Goal: Task Accomplishment & Management: Use online tool/utility

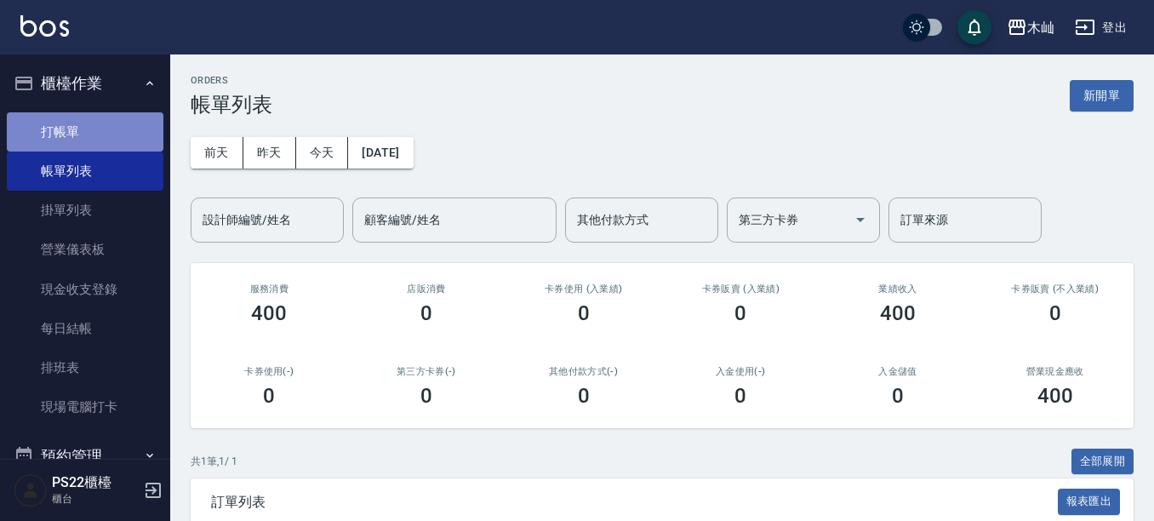
click at [117, 129] on link "打帳單" at bounding box center [85, 131] width 157 height 39
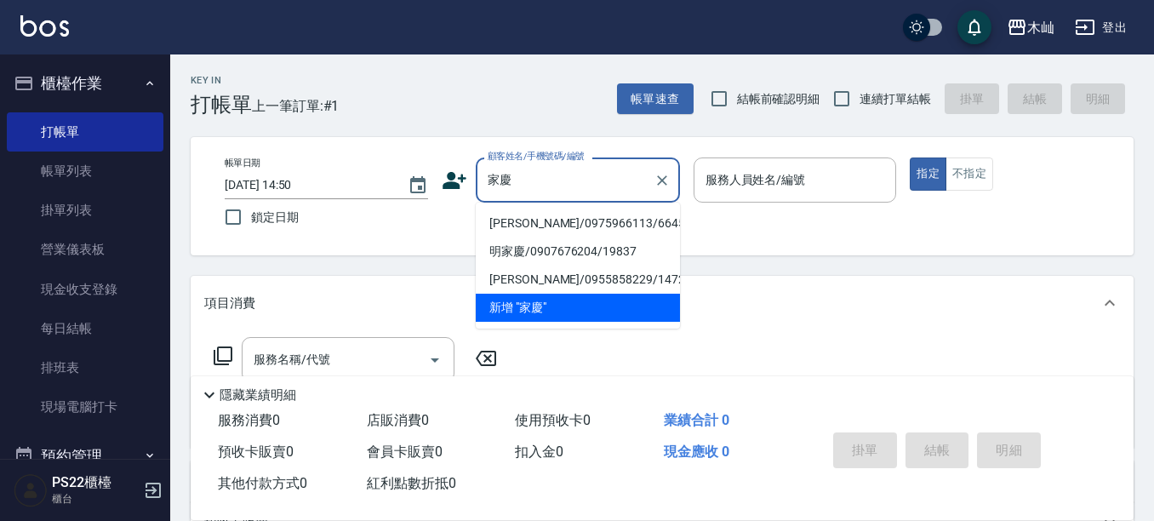
click at [539, 222] on li "[PERSON_NAME]/0975966113/6645" at bounding box center [578, 223] width 204 height 28
type input "[PERSON_NAME]/0975966113/6645"
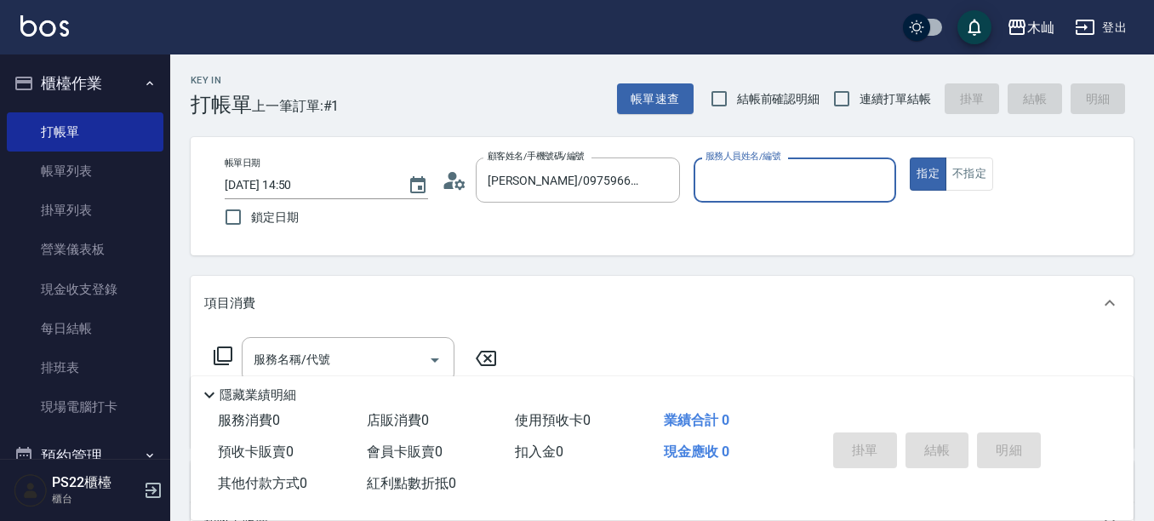
type input "雅芳-012"
click at [388, 361] on input "服務名稱/代號" at bounding box center [335, 360] width 172 height 30
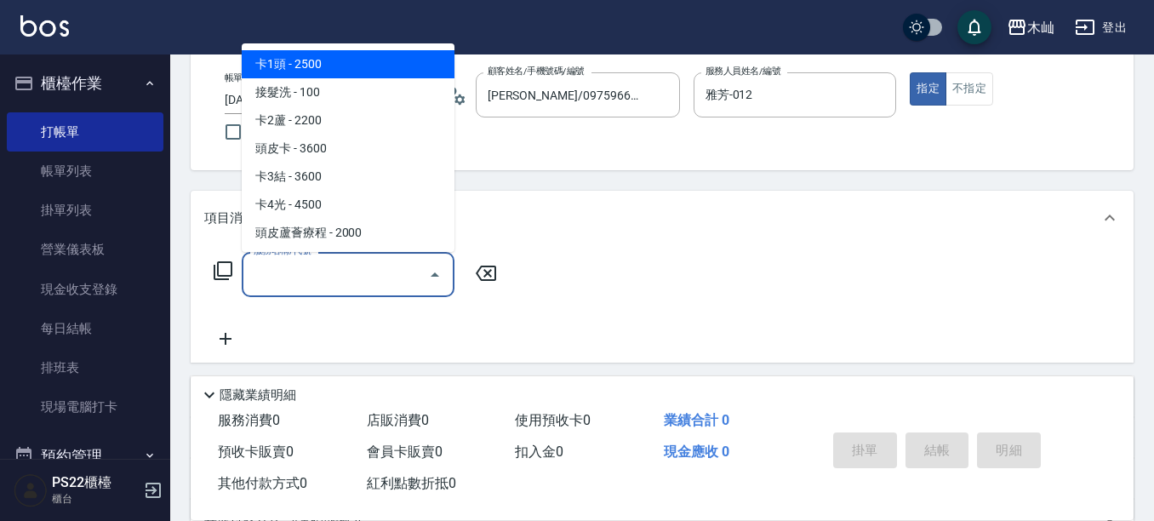
scroll to position [170, 0]
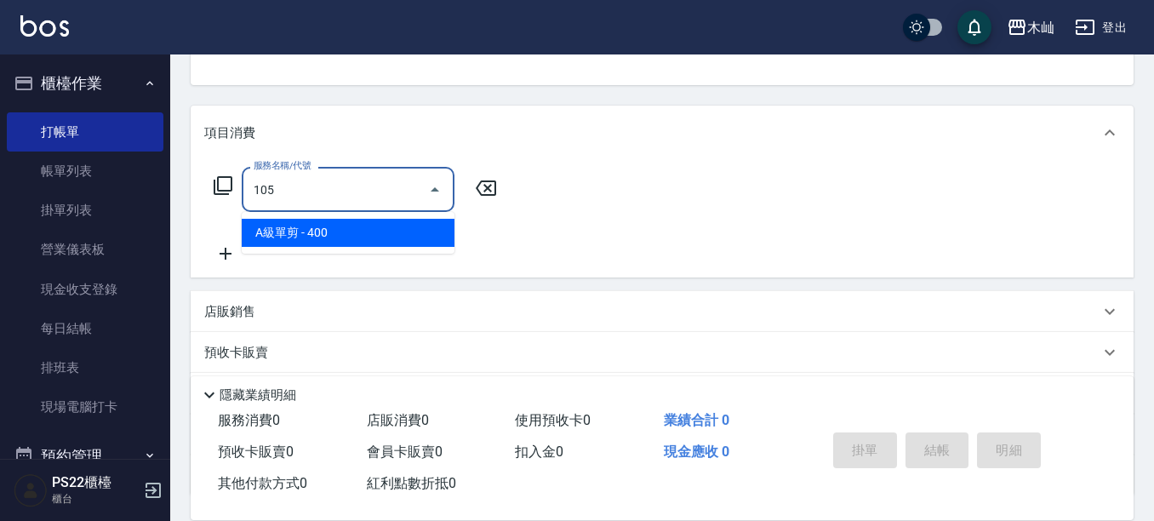
type input "A級單剪(105)"
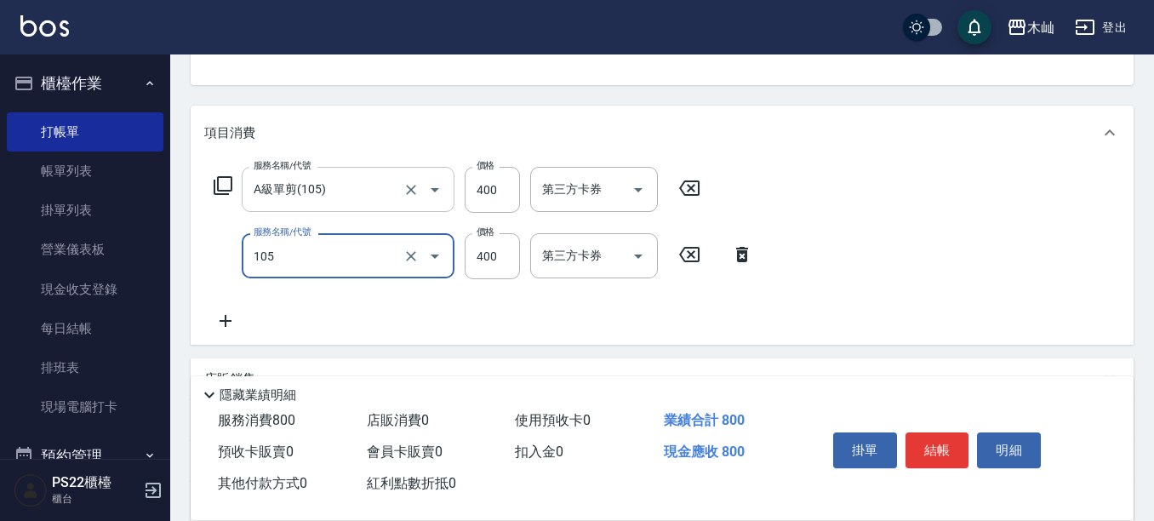
type input "A級單剪(105)"
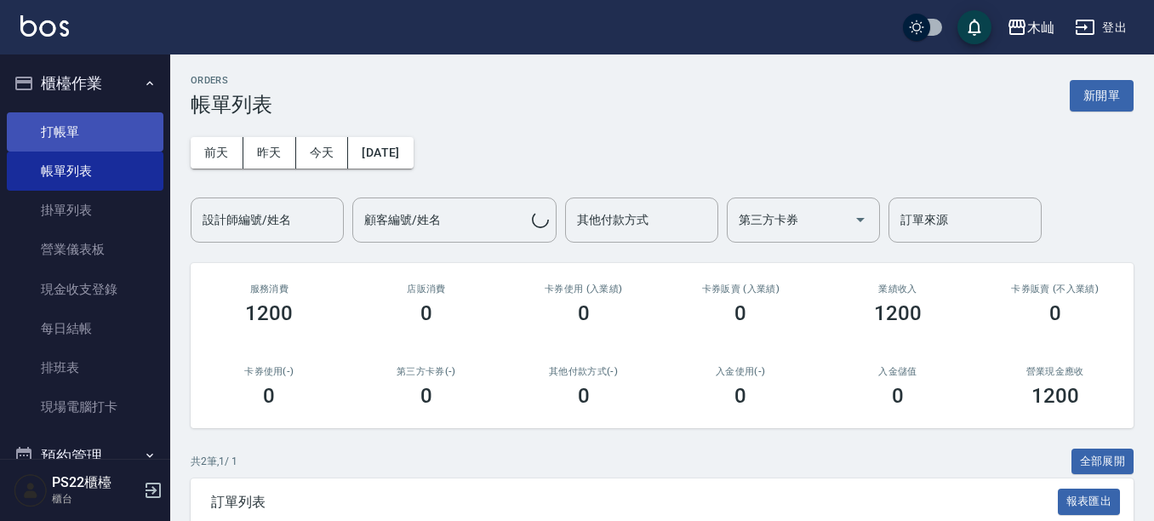
click at [126, 127] on link "打帳單" at bounding box center [85, 131] width 157 height 39
